Goal: Task Accomplishment & Management: Complete application form

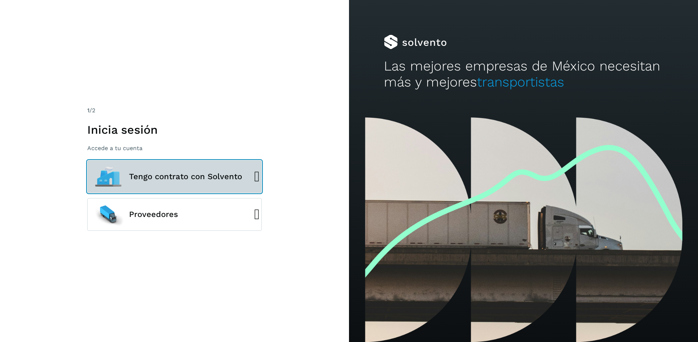
click at [236, 181] on span "Tengo contrato con Solvento" at bounding box center [185, 176] width 113 height 9
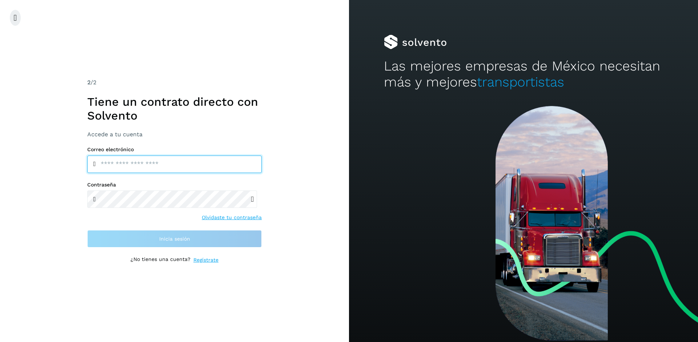
click at [158, 161] on input "email" at bounding box center [174, 164] width 174 height 17
type input "**********"
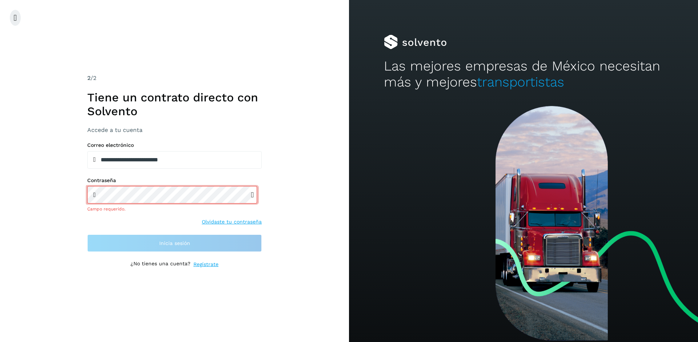
click at [255, 200] on div at bounding box center [254, 194] width 6 height 17
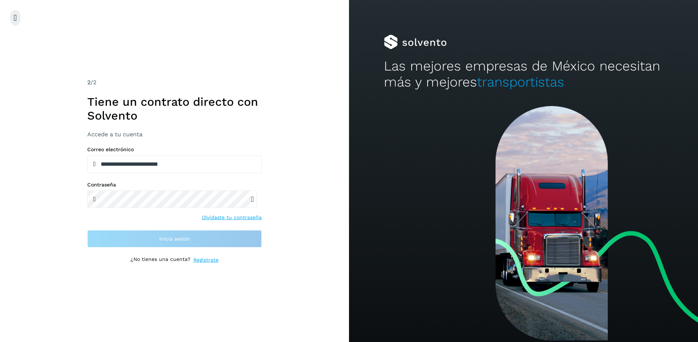
click at [256, 200] on div at bounding box center [254, 198] width 6 height 17
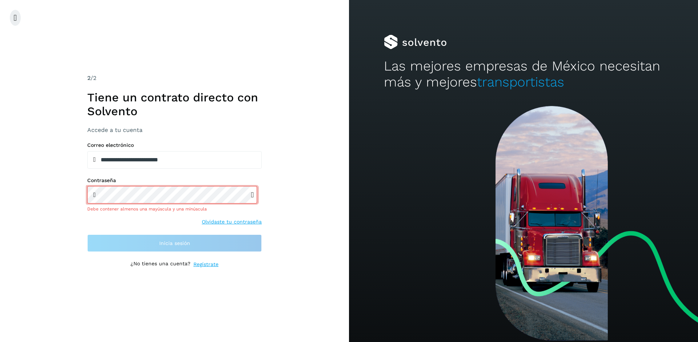
click at [254, 195] on icon at bounding box center [252, 195] width 3 height 8
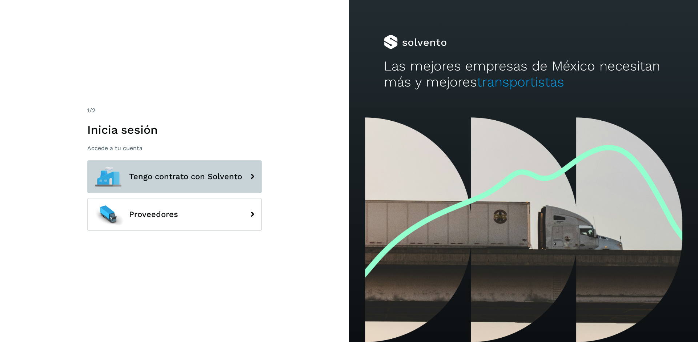
click at [173, 175] on span "Tengo contrato con Solvento" at bounding box center [185, 176] width 113 height 9
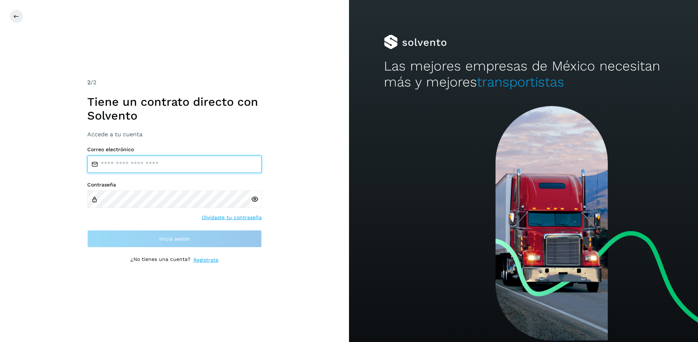
click at [121, 164] on input "email" at bounding box center [174, 164] width 174 height 17
type input "**********"
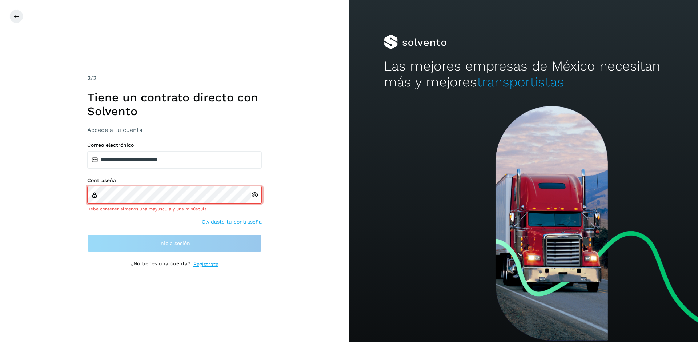
click at [257, 197] on icon at bounding box center [255, 195] width 8 height 8
click at [254, 192] on icon at bounding box center [255, 195] width 8 height 8
click at [255, 193] on icon at bounding box center [255, 195] width 8 height 8
